Goal: Task Accomplishment & Management: Manage account settings

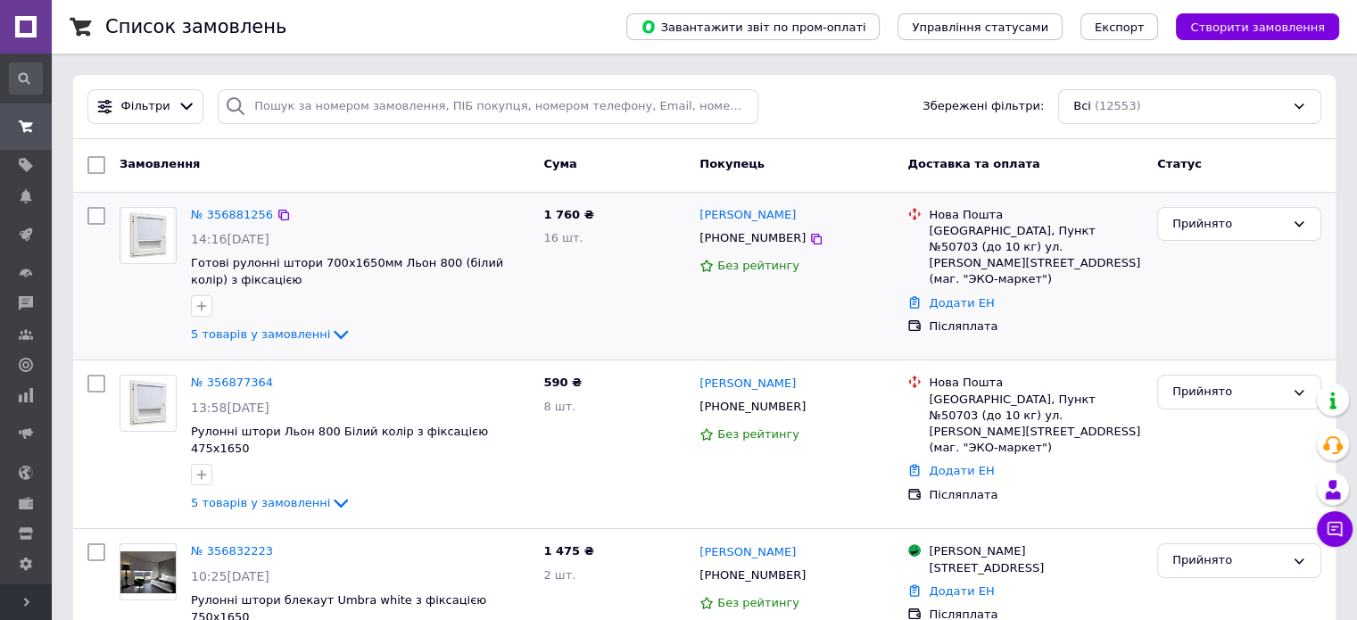
click at [578, 315] on div "1 760 ₴ 16 шт." at bounding box center [614, 276] width 156 height 153
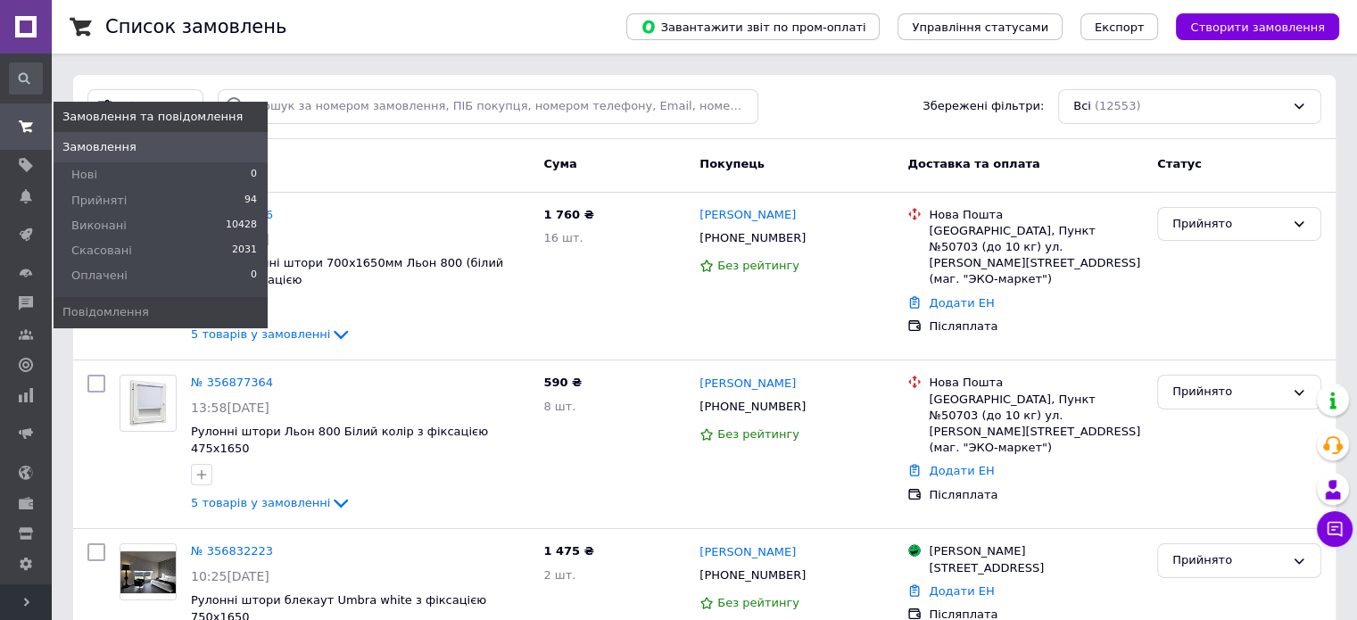
click at [21, 137] on span at bounding box center [26, 127] width 52 height 32
click at [0, 132] on span at bounding box center [26, 127] width 52 height 32
click at [21, 117] on span at bounding box center [26, 127] width 52 height 32
